Goal: Task Accomplishment & Management: Manage account settings

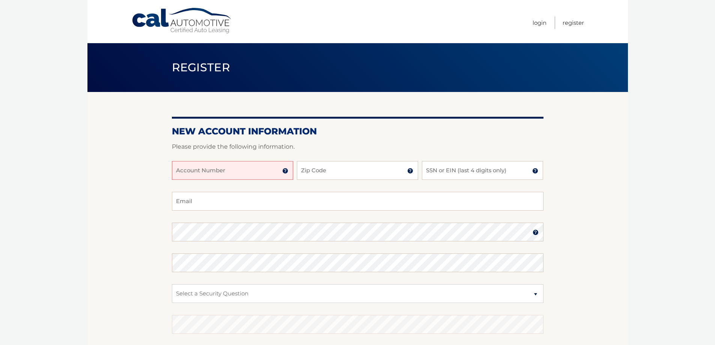
click at [211, 173] on input "Account Number" at bounding box center [232, 170] width 121 height 19
type input "44455979104"
click at [313, 173] on input "Zip Code" at bounding box center [357, 170] width 121 height 19
type input "07738"
click at [463, 172] on input "SSN or EIN (last 4 digits only)" at bounding box center [482, 170] width 121 height 19
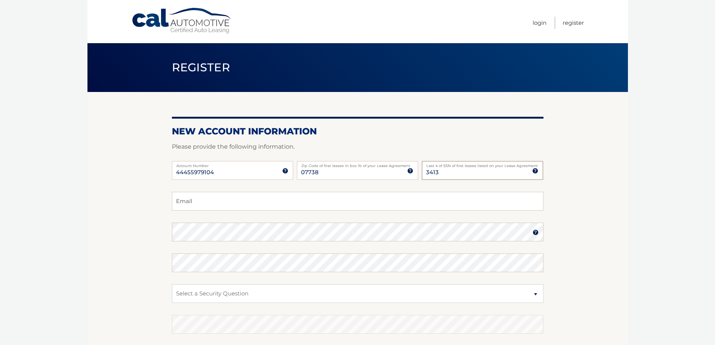
type input "3413"
click at [186, 201] on input "Email" at bounding box center [357, 201] width 371 height 19
type input "[EMAIL_ADDRESS][DOMAIN_NAME]"
click at [270, 290] on select "Select a Security Question What was the name of your elementary school? What is…" at bounding box center [357, 293] width 371 height 19
select select "2"
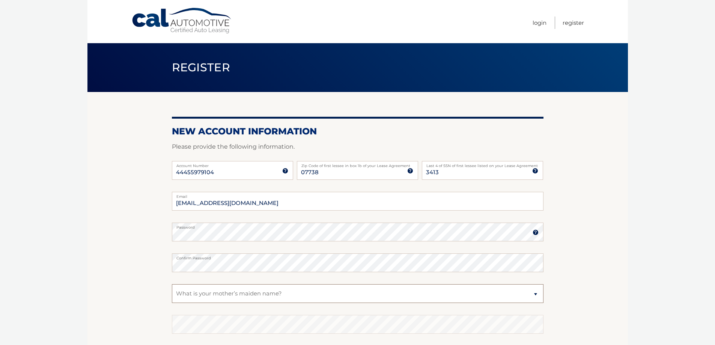
click at [172, 284] on select "Select a Security Question What was the name of your elementary school? What is…" at bounding box center [357, 293] width 371 height 19
click at [225, 247] on fieldset "roblrj4@gmail.com Email Password Password should be a minimum of 6 characters a…" at bounding box center [357, 288] width 371 height 193
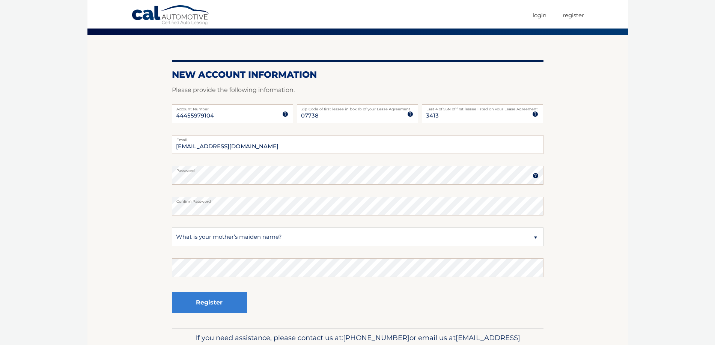
scroll to position [97, 0]
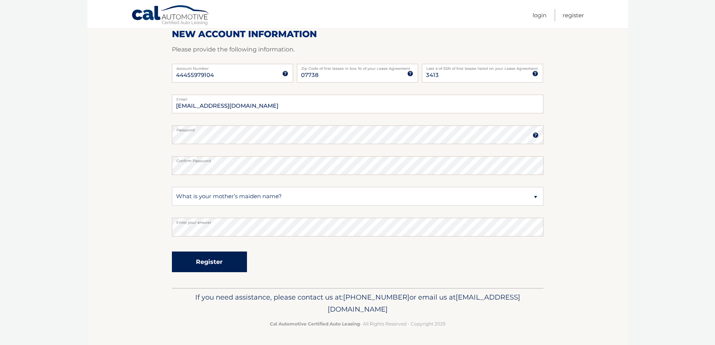
click at [207, 259] on button "Register" at bounding box center [209, 261] width 75 height 21
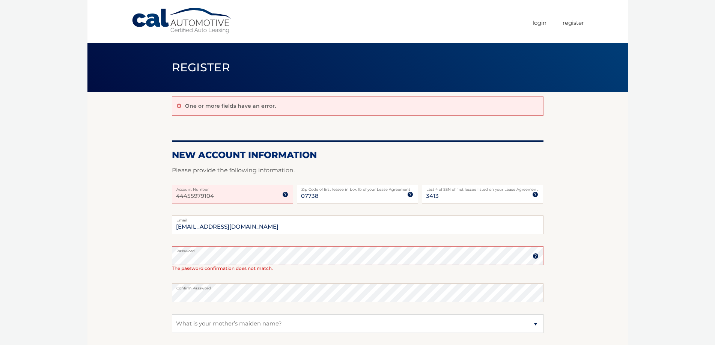
click at [399, 305] on fieldset "roblrj4@gmail.com Email Password Password should be a minimum of 6 characters a…" at bounding box center [357, 315] width 371 height 200
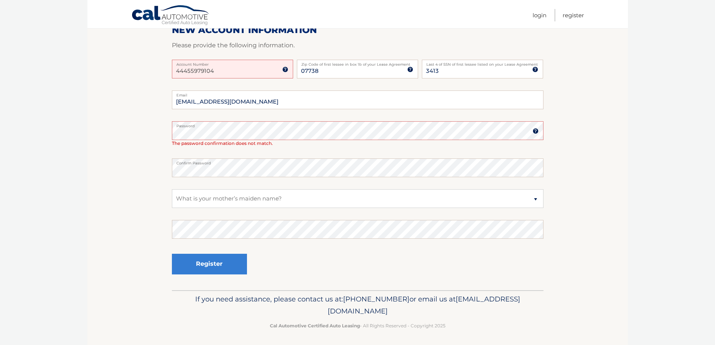
scroll to position [127, 0]
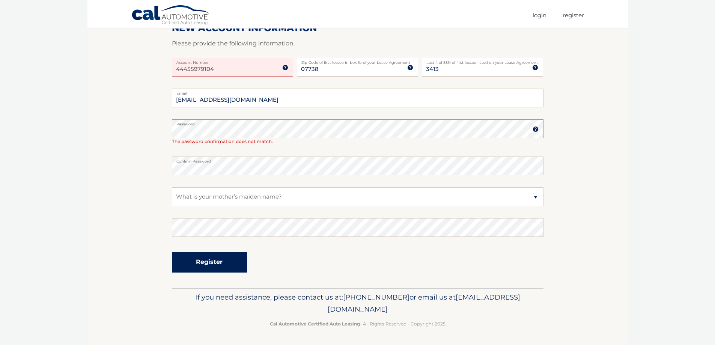
click at [229, 261] on button "Register" at bounding box center [209, 262] width 75 height 21
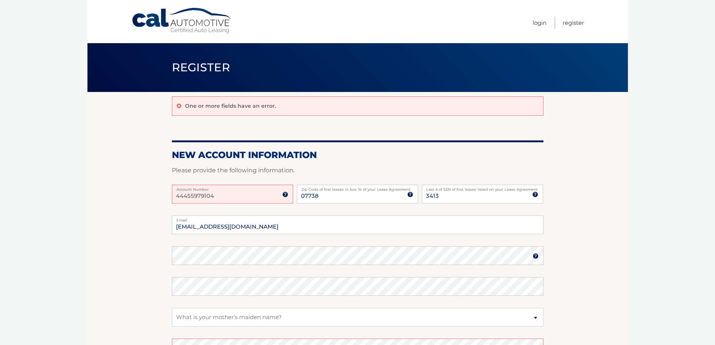
click at [284, 194] on img at bounding box center [285, 194] width 6 height 6
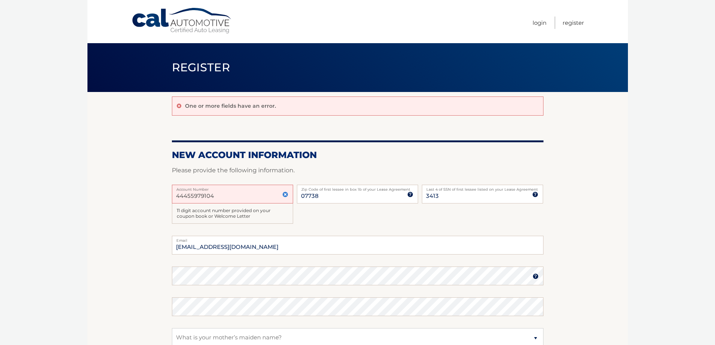
click at [297, 217] on div "44455979104 Account Number 11 digit account number provided on your coupon book…" at bounding box center [357, 210] width 371 height 51
click at [307, 217] on div "44455979104 Account Number 11 digit account number provided on your coupon book…" at bounding box center [357, 210] width 371 height 51
click at [126, 190] on section "One or more fields have an error. New Account Information Please provide the fo…" at bounding box center [357, 263] width 540 height 343
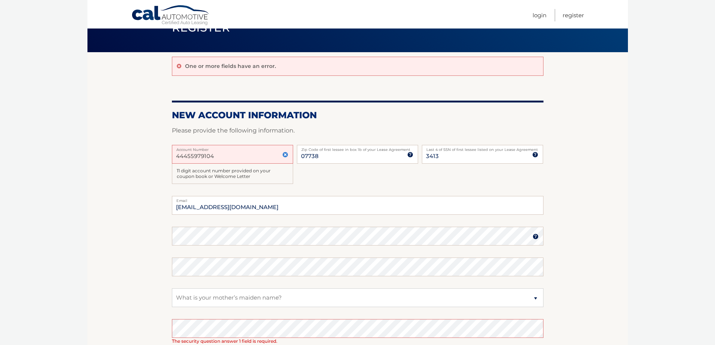
scroll to position [147, 0]
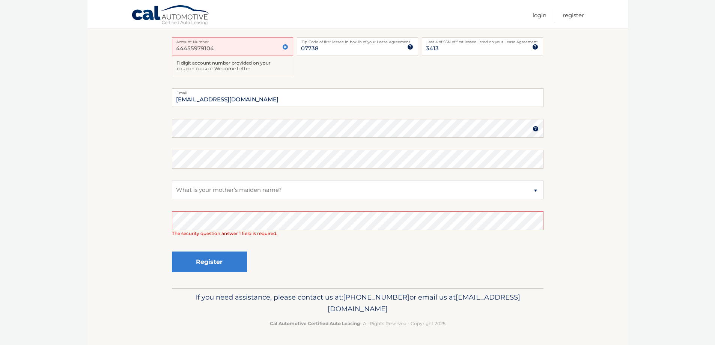
drag, startPoint x: 382, startPoint y: 235, endPoint x: 381, endPoint y: 240, distance: 4.9
click at [382, 235] on div "Enter your answer The security question answer 1 field is required." at bounding box center [357, 223] width 371 height 25
click at [226, 259] on button "Register" at bounding box center [209, 261] width 75 height 21
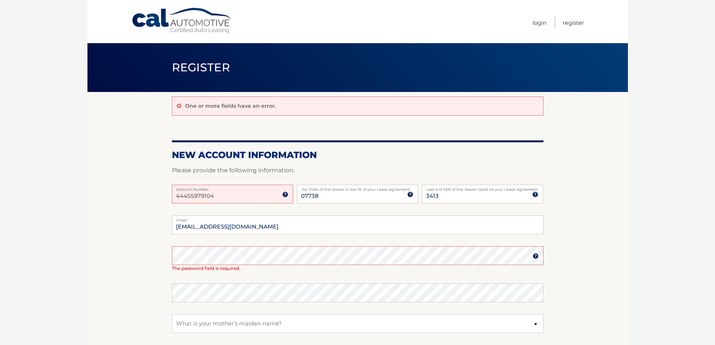
click at [168, 269] on section "One or more fields have an error. New Account Information Please provide the fo…" at bounding box center [357, 253] width 540 height 323
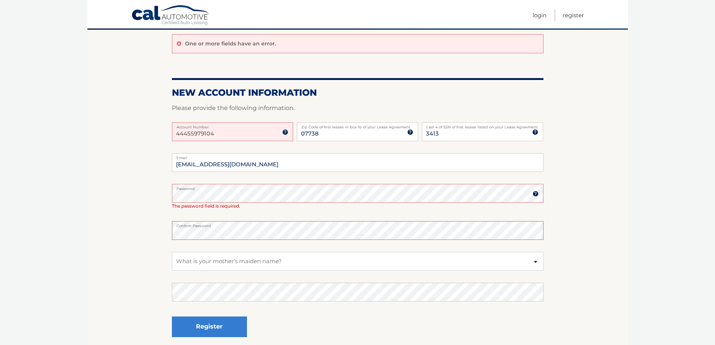
scroll to position [113, 0]
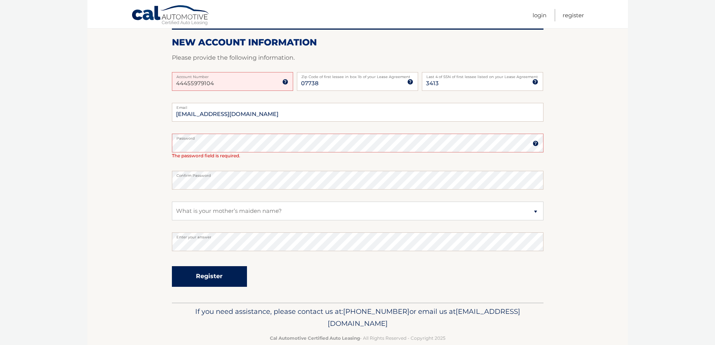
click at [199, 276] on button "Register" at bounding box center [209, 276] width 75 height 21
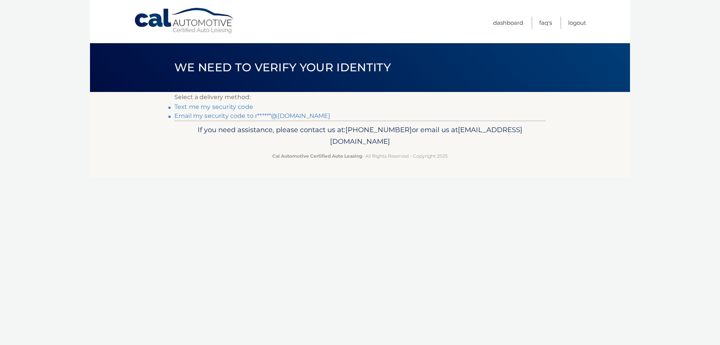
click at [180, 115] on link "Email my security code to r******@[DOMAIN_NAME]" at bounding box center [252, 115] width 156 height 7
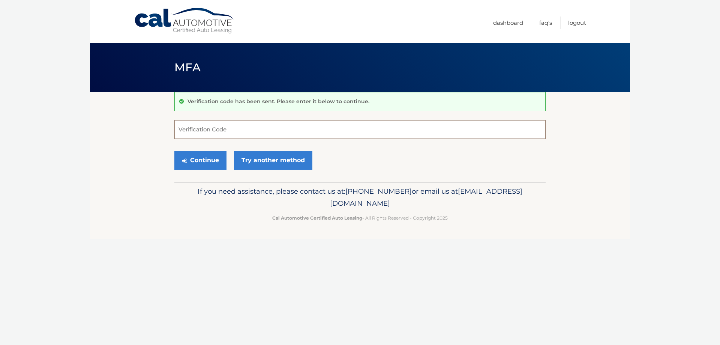
click at [197, 134] on input "Verification Code" at bounding box center [359, 129] width 371 height 19
type input "617658"
click at [203, 159] on button "Continue" at bounding box center [200, 160] width 52 height 19
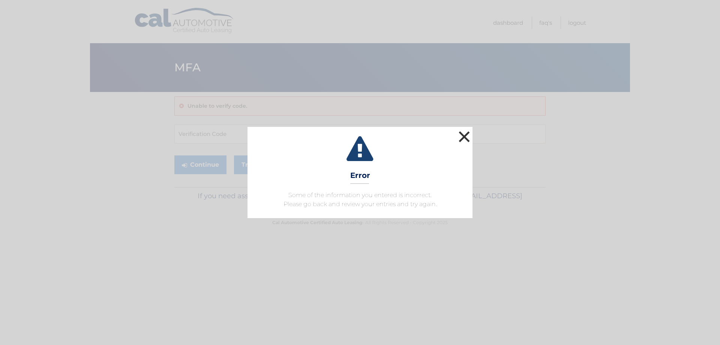
click at [461, 137] on button "×" at bounding box center [464, 136] width 15 height 15
click at [461, 137] on input "Verification Code" at bounding box center [359, 134] width 371 height 19
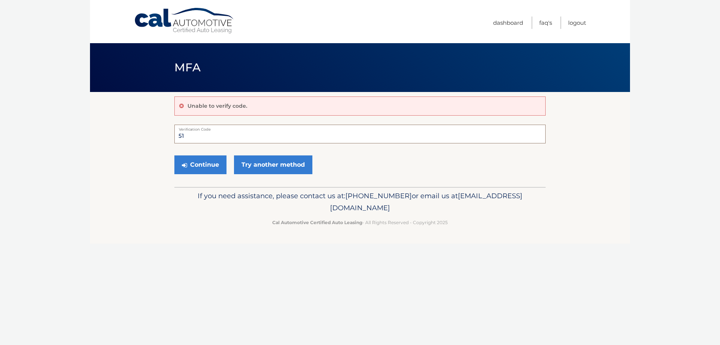
type input "5"
type input "617658"
click at [202, 163] on button "Continue" at bounding box center [200, 164] width 52 height 19
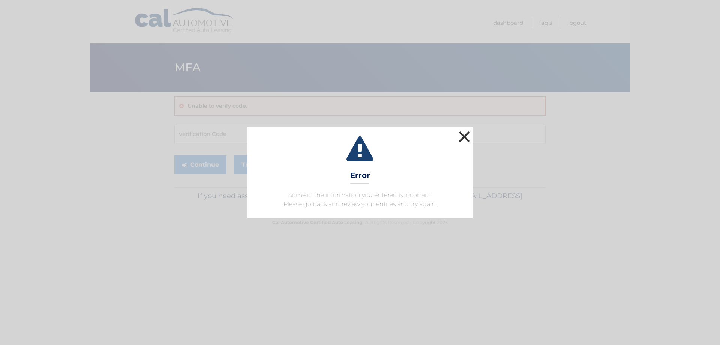
click at [463, 136] on button "×" at bounding box center [464, 136] width 15 height 15
click at [463, 136] on input "Verification Code" at bounding box center [359, 134] width 371 height 19
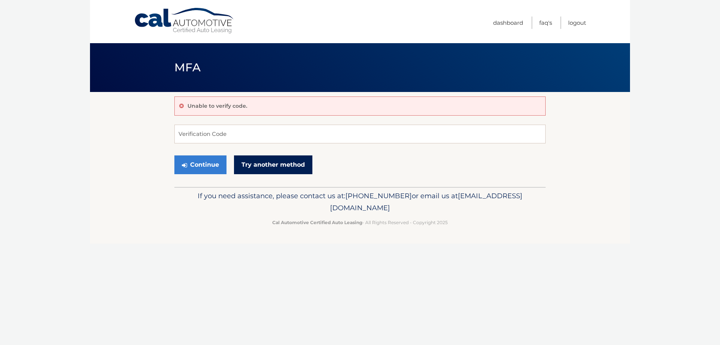
click at [260, 165] on link "Try another method" at bounding box center [273, 164] width 78 height 19
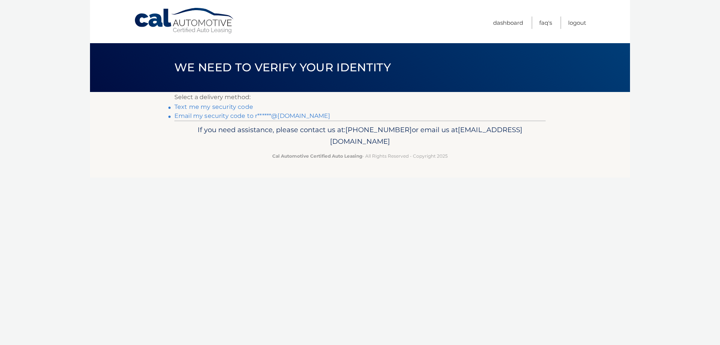
click at [241, 115] on link "Email my security code to r******@gmail.com" at bounding box center [252, 115] width 156 height 7
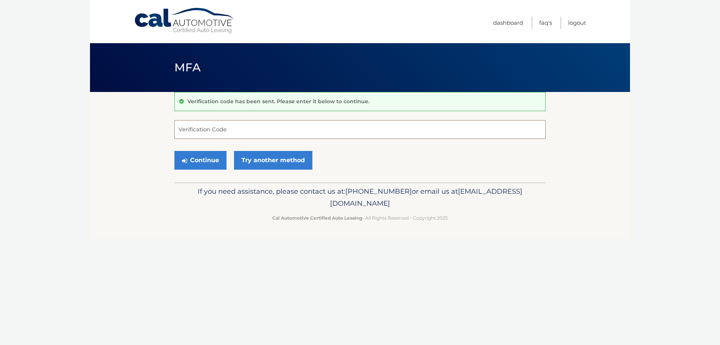
click at [191, 126] on input "Verification Code" at bounding box center [359, 129] width 371 height 19
type input "049047"
click at [214, 157] on button "Continue" at bounding box center [200, 160] width 52 height 19
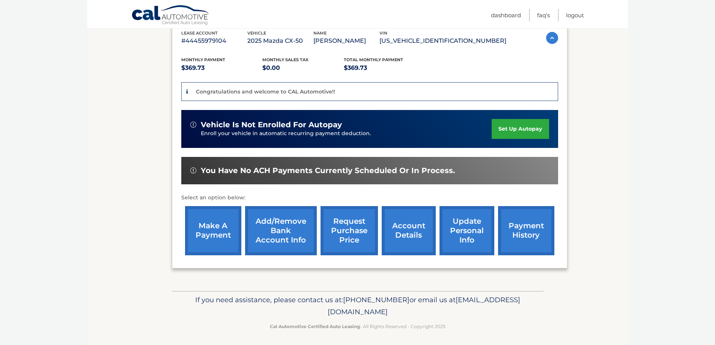
scroll to position [138, 0]
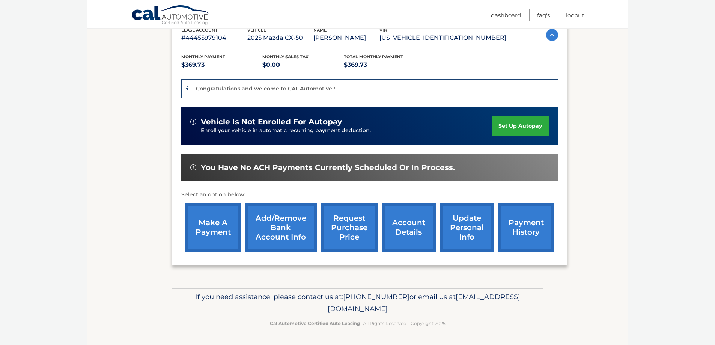
click at [512, 127] on link "set up autopay" at bounding box center [519, 126] width 57 height 20
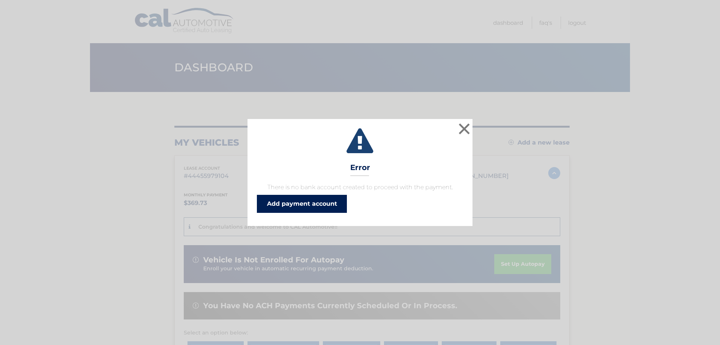
click at [338, 200] on link "Add payment account" at bounding box center [302, 204] width 90 height 18
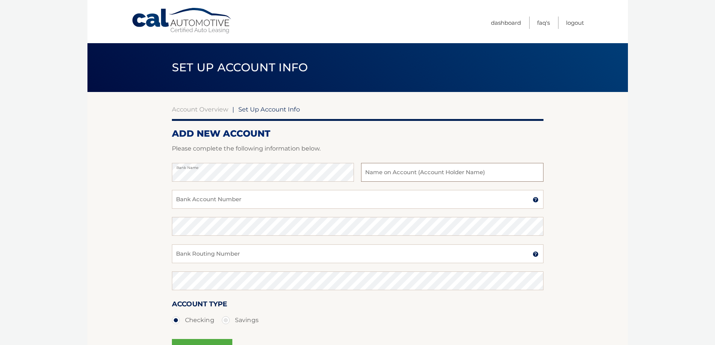
click at [382, 173] on input "text" at bounding box center [452, 172] width 182 height 19
type input "Robert Guidicipietro"
click at [249, 200] on input "Bank Account Number" at bounding box center [357, 199] width 371 height 19
type input "4328009223"
click at [216, 253] on input "Bank Routing Number" at bounding box center [357, 253] width 371 height 19
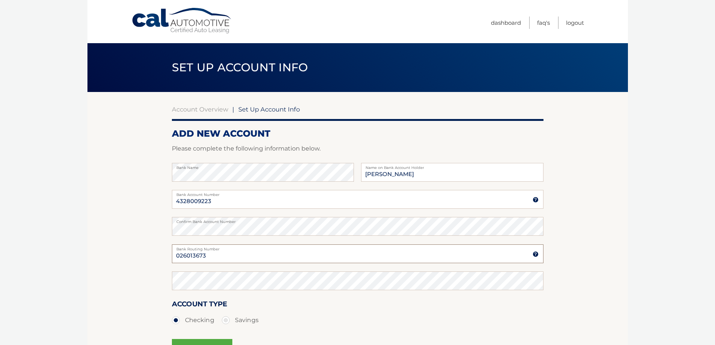
type input "026013673"
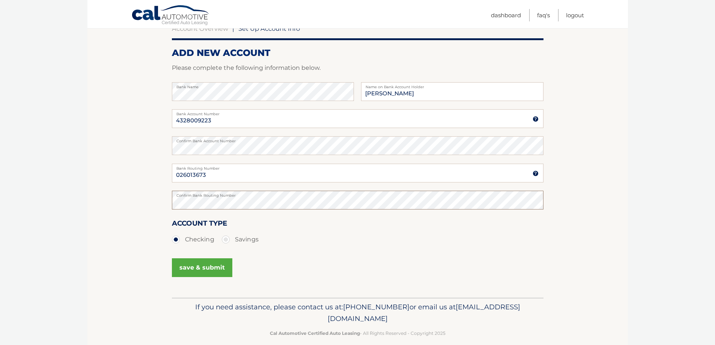
scroll to position [90, 0]
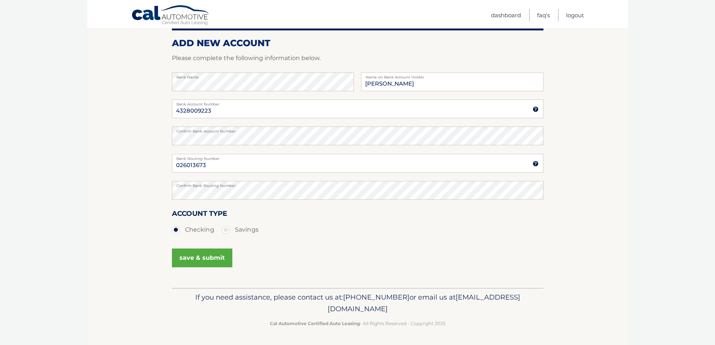
click at [197, 260] on button "save & submit" at bounding box center [202, 257] width 60 height 19
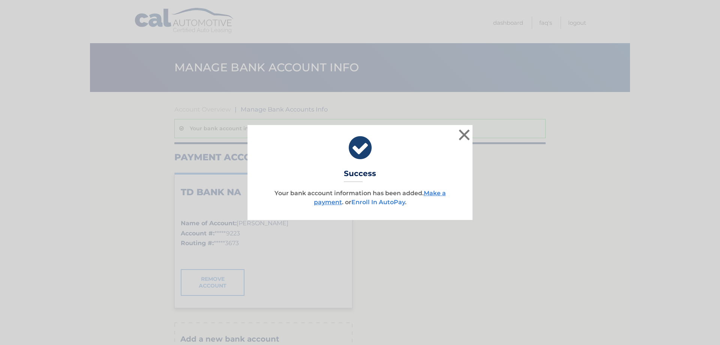
click at [385, 202] on link "Enroll In AutoPay" at bounding box center [379, 201] width 54 height 7
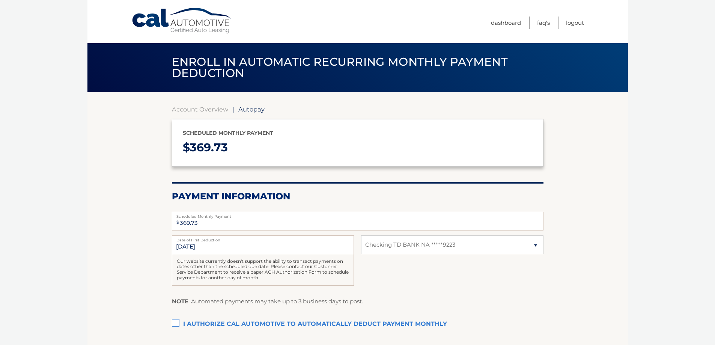
select select "NjcwNzE0OGQtZTUxZi00ODVlLWI3ZGMtZGRlMzdjZDVmY2Fi"
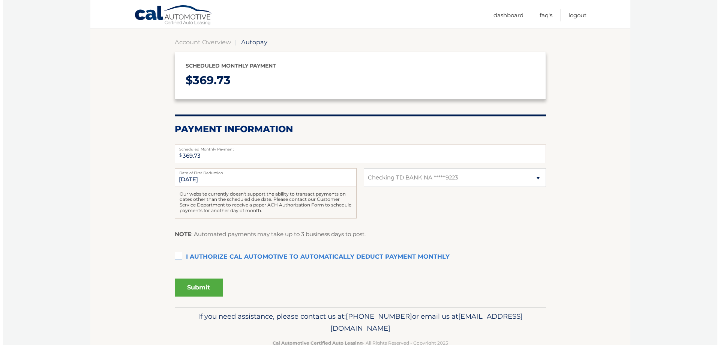
scroll to position [75, 0]
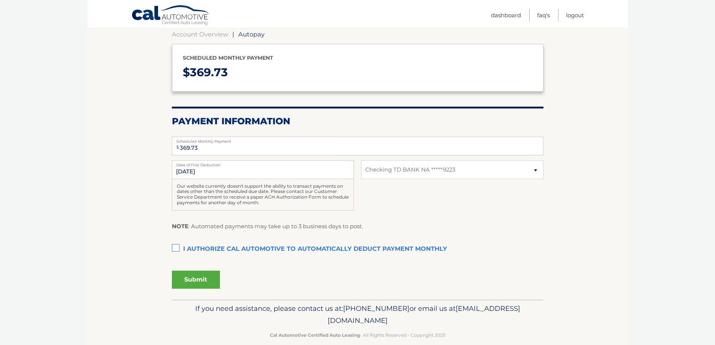
click at [174, 246] on label "I authorize cal automotive to automatically deduct payment monthly This checkbo…" at bounding box center [357, 249] width 371 height 15
click at [0, 0] on input "I authorize cal automotive to automatically deduct payment monthly This checkbo…" at bounding box center [0, 0] width 0 height 0
click at [196, 275] on button "Submit" at bounding box center [196, 279] width 48 height 18
click at [0, 0] on p "The words "I" "me" and "my" mean any identified Customer who signs this Authori…" at bounding box center [0, 0] width 0 height 0
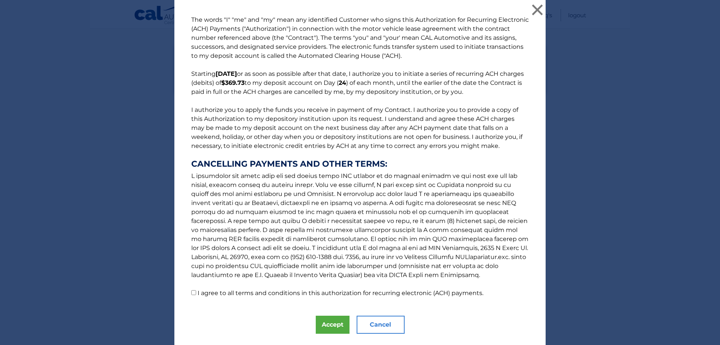
click at [191, 292] on input "I agree to all terms and conditions in this authorization for recurring electro…" at bounding box center [193, 292] width 5 height 5
checkbox input "true"
click at [323, 325] on button "Accept" at bounding box center [333, 324] width 34 height 18
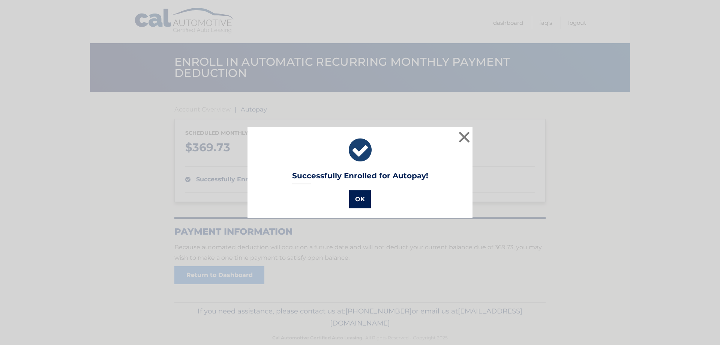
click at [357, 198] on button "OK" at bounding box center [360, 199] width 22 height 18
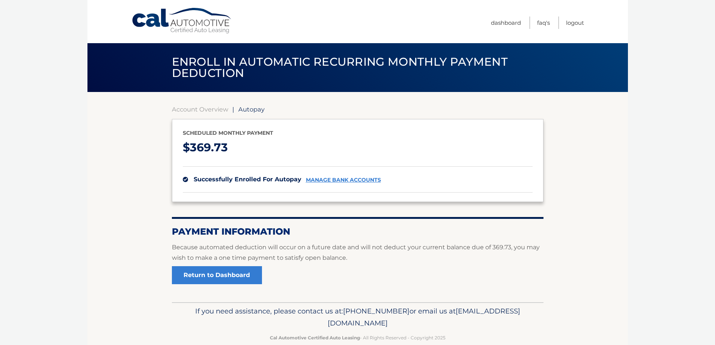
click at [357, 198] on div "Scheduled monthly payment $ 369.73 successfully enrolled for autopay manage ban…" at bounding box center [357, 160] width 371 height 83
click at [338, 257] on p "Because automated deduction will occur on a future date and will not deduct you…" at bounding box center [357, 252] width 371 height 21
click at [236, 272] on link "Return to Dashboard" at bounding box center [217, 275] width 90 height 18
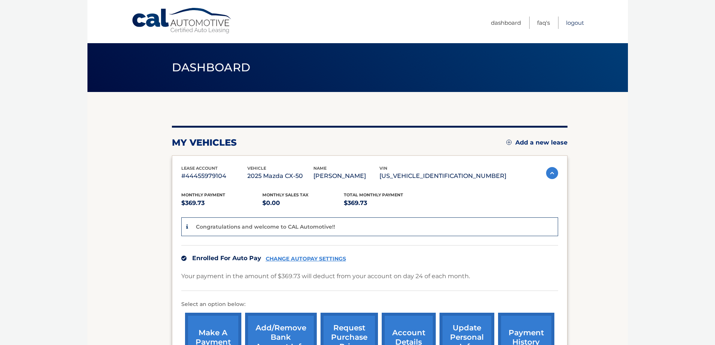
click at [575, 22] on link "Logout" at bounding box center [575, 23] width 18 height 12
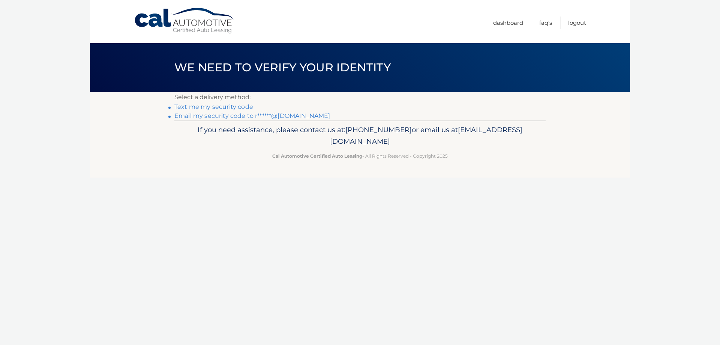
click at [212, 117] on link "Email my security code to r******@gmail.com" at bounding box center [252, 115] width 156 height 7
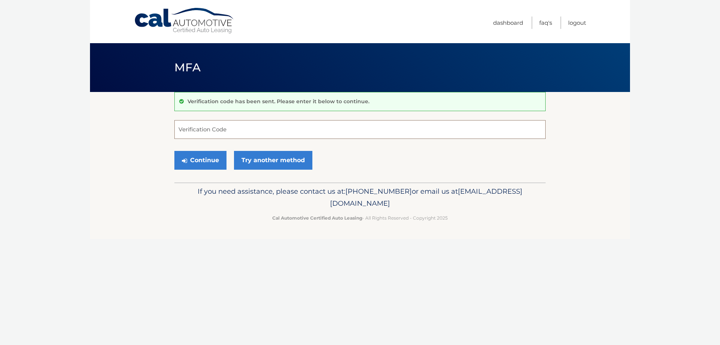
click at [212, 128] on input "Verification Code" at bounding box center [359, 129] width 371 height 19
type input "199128"
click at [209, 157] on button "Continue" at bounding box center [200, 160] width 52 height 19
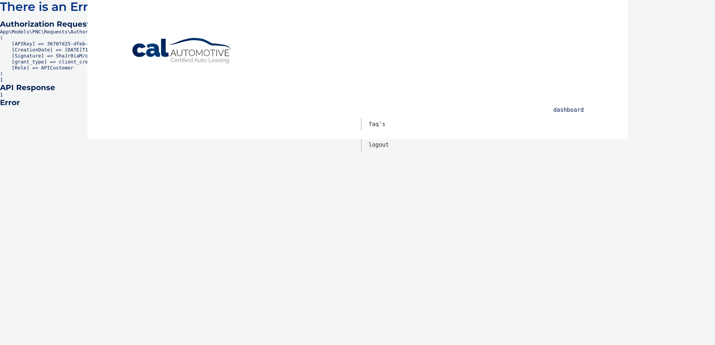
click at [568, 110] on link "Dashboard" at bounding box center [568, 110] width 30 height 12
